Goal: Task Accomplishment & Management: Manage account settings

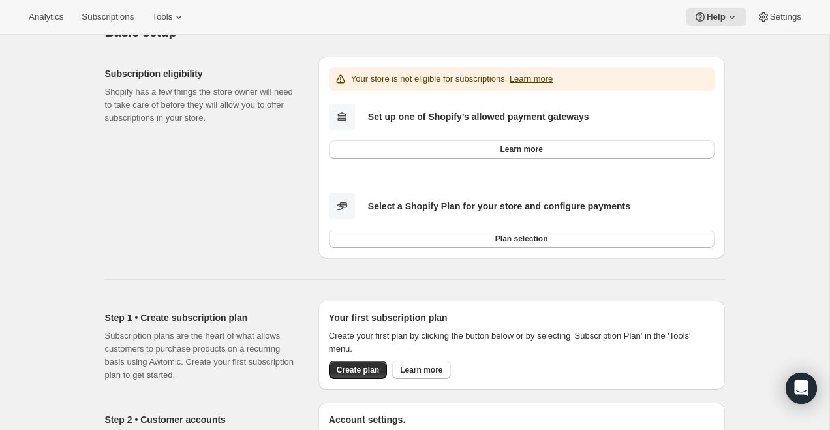
scroll to position [48, 0]
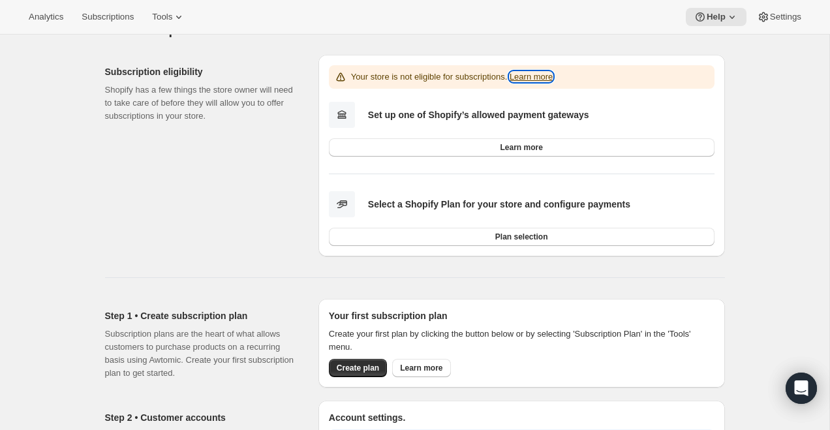
click at [539, 72] on link "Learn more" at bounding box center [531, 77] width 43 height 10
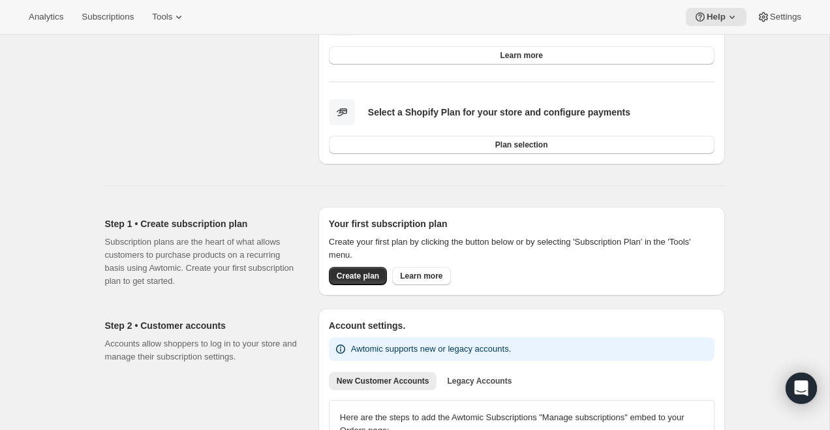
scroll to position [0, 0]
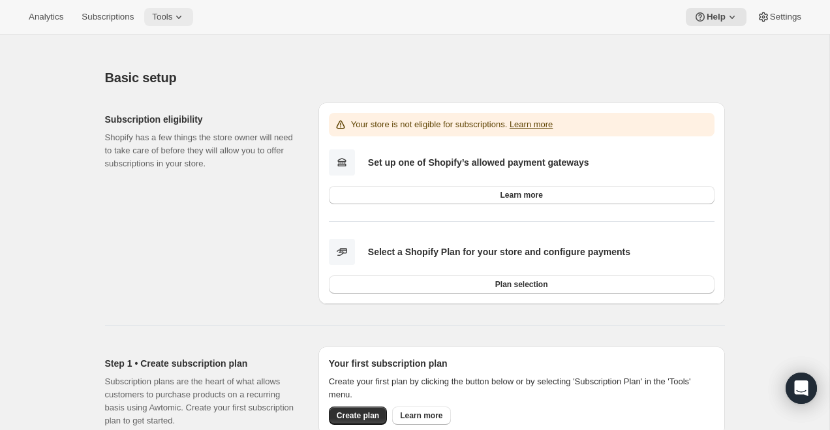
click at [165, 14] on span "Tools" at bounding box center [162, 17] width 20 height 10
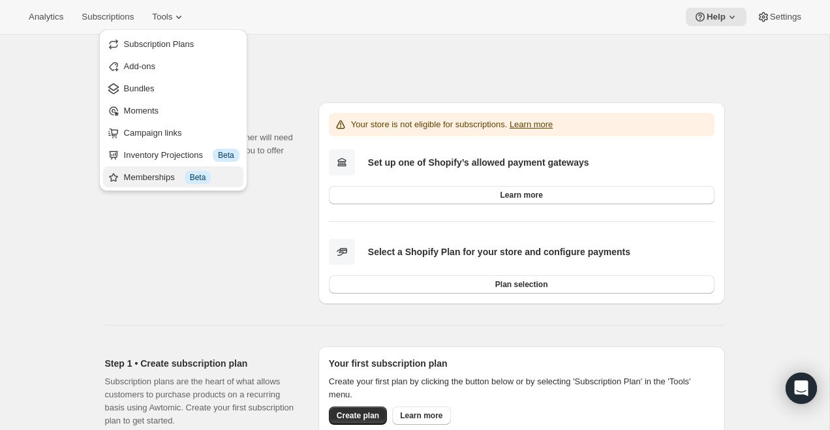
click at [161, 172] on div "Memberships Info Beta" at bounding box center [182, 177] width 116 height 13
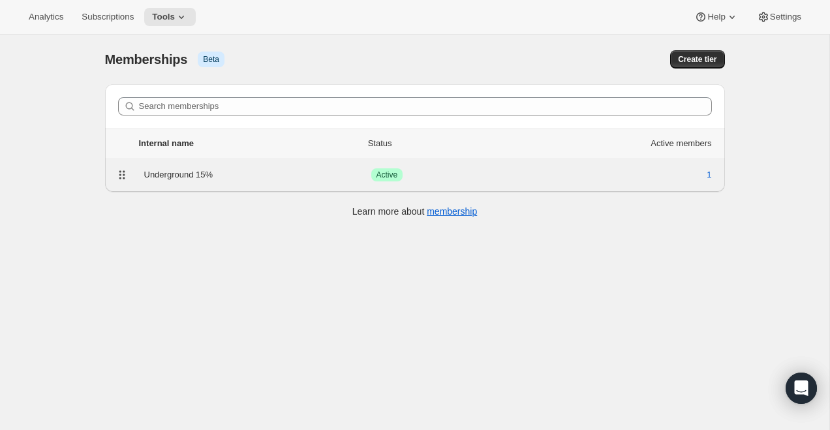
click at [284, 176] on div "Underground 15%" at bounding box center [257, 174] width 227 height 13
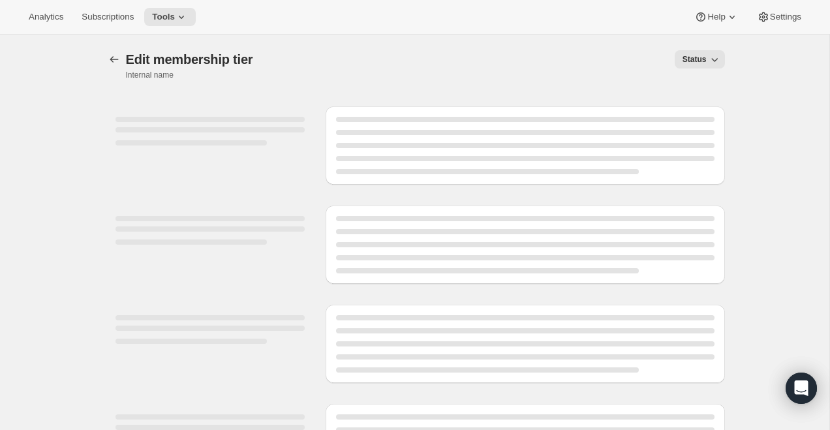
select select "products"
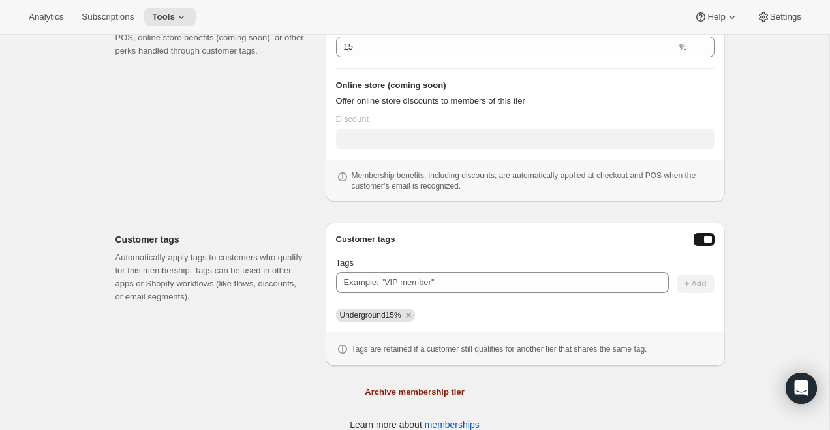
scroll to position [476, 0]
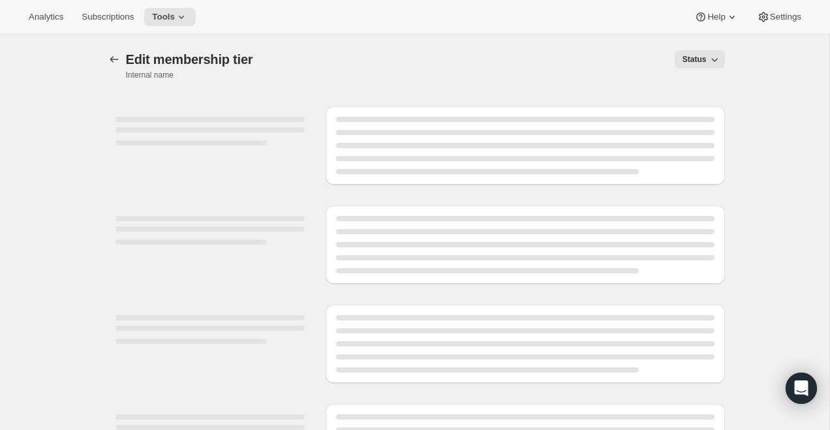
select select "products"
